Goal: Task Accomplishment & Management: Use online tool/utility

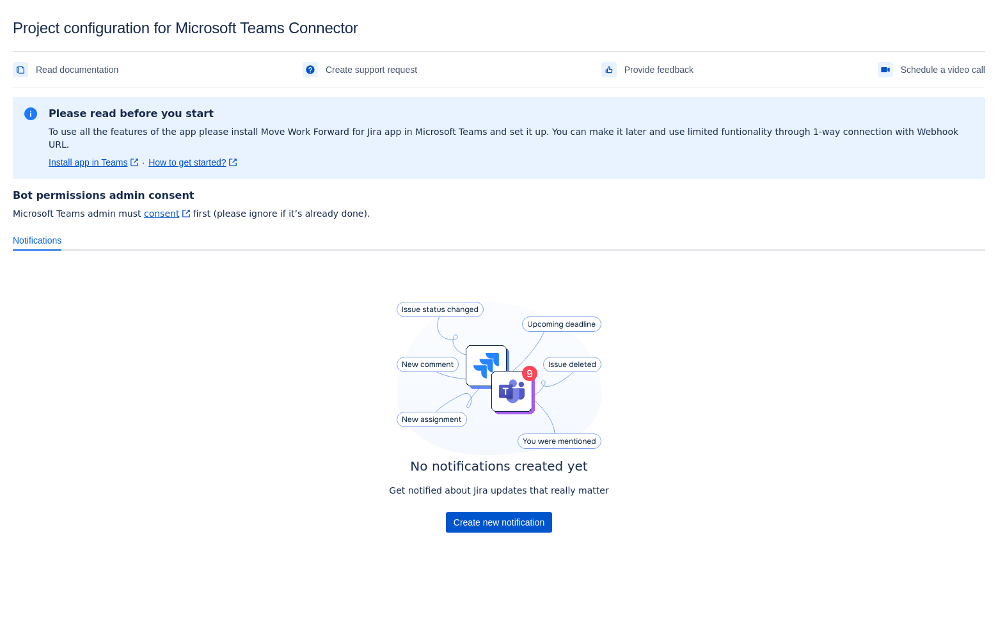
click at [479, 512] on span "Create new notification" at bounding box center [499, 522] width 91 height 20
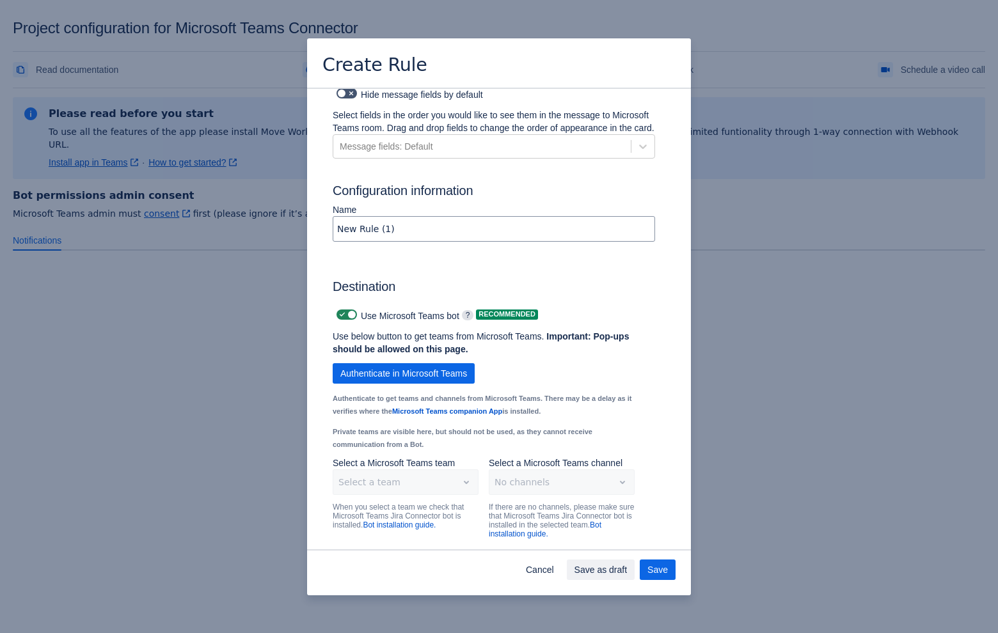
scroll to position [738, 0]
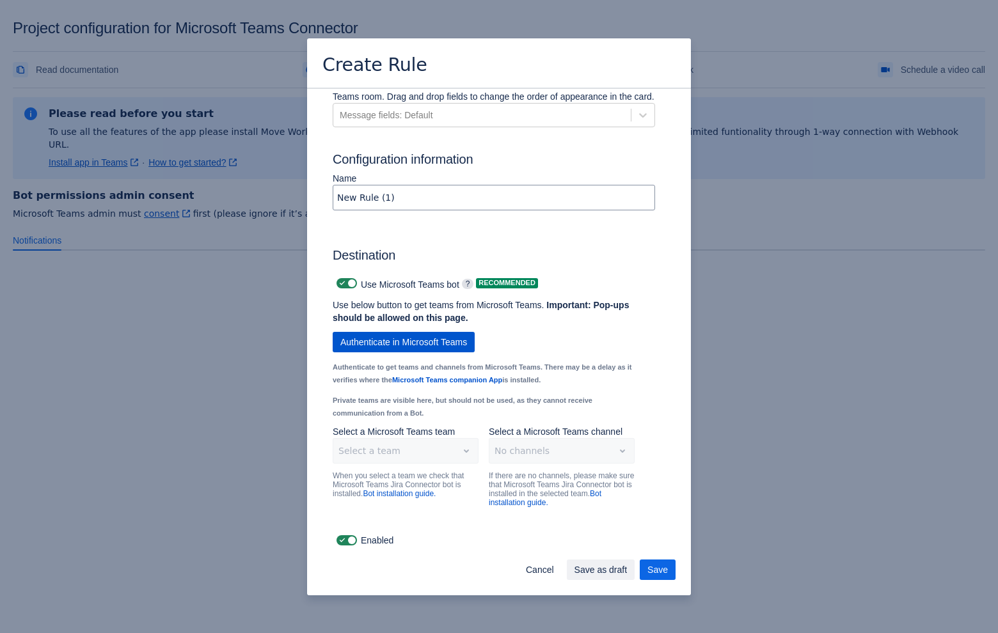
click at [429, 342] on span "Authenticate in Microsoft Teams" at bounding box center [403, 342] width 127 height 20
click at [343, 289] on span at bounding box center [342, 284] width 10 height 10
click at [343, 289] on input "checkbox" at bounding box center [341, 284] width 8 height 8
checkbox input "false"
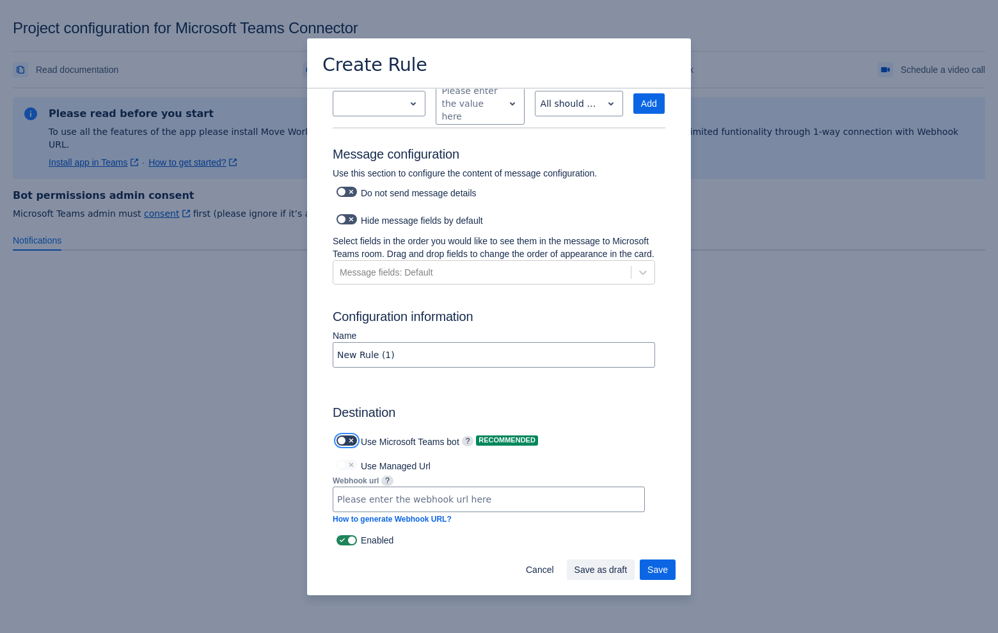
scroll to position [581, 0]
click at [532, 565] on span "Cancel" at bounding box center [540, 570] width 28 height 20
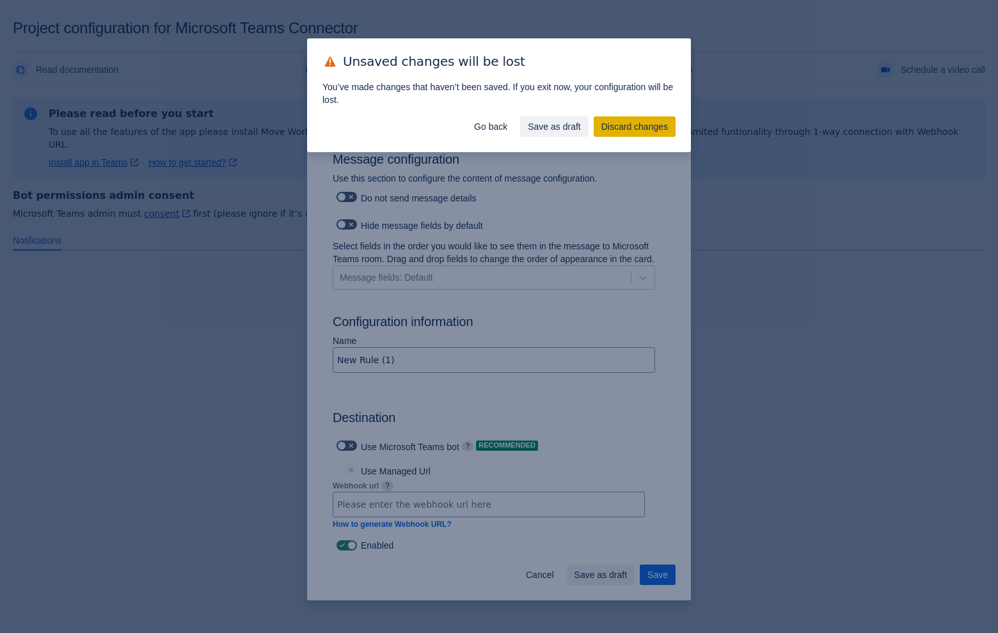
click at [604, 125] on span "Discard changes" at bounding box center [634, 126] width 67 height 20
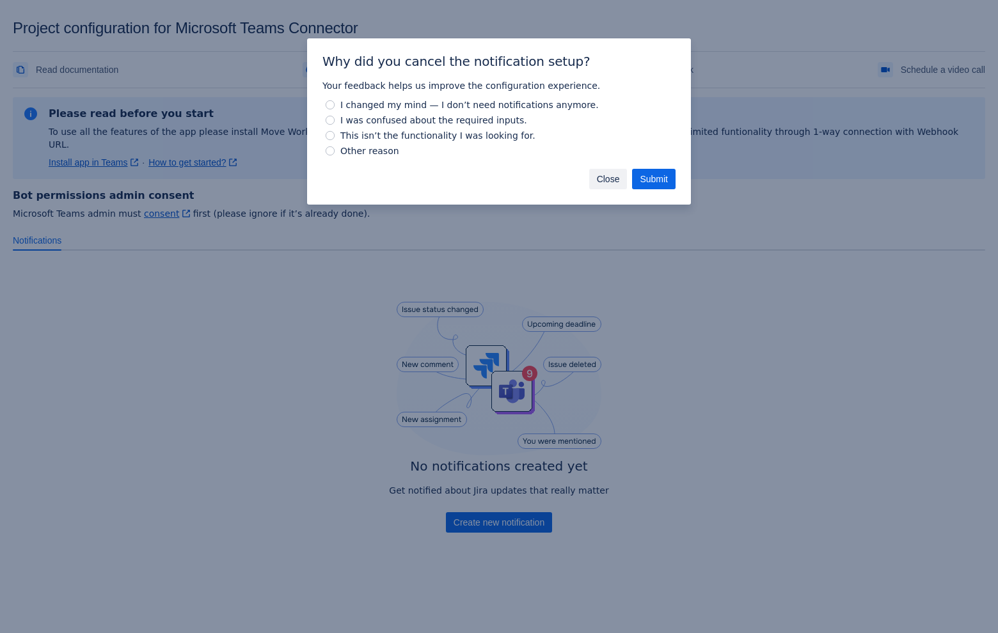
click at [601, 178] on span "Close" at bounding box center [608, 179] width 23 height 20
